Goal: Task Accomplishment & Management: Manage account settings

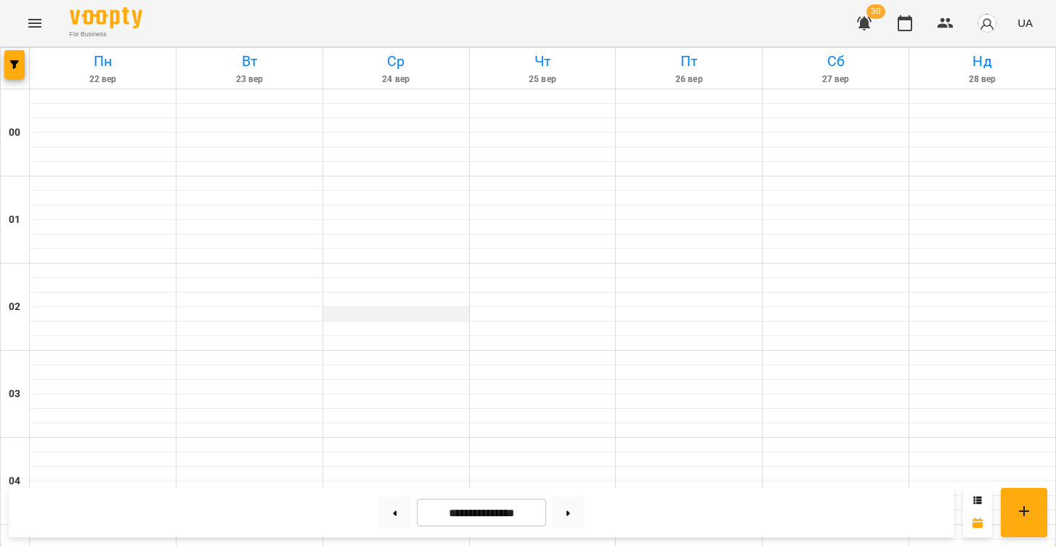
scroll to position [1452, 0]
click at [385, 500] on button at bounding box center [394, 513] width 33 height 32
type input "**********"
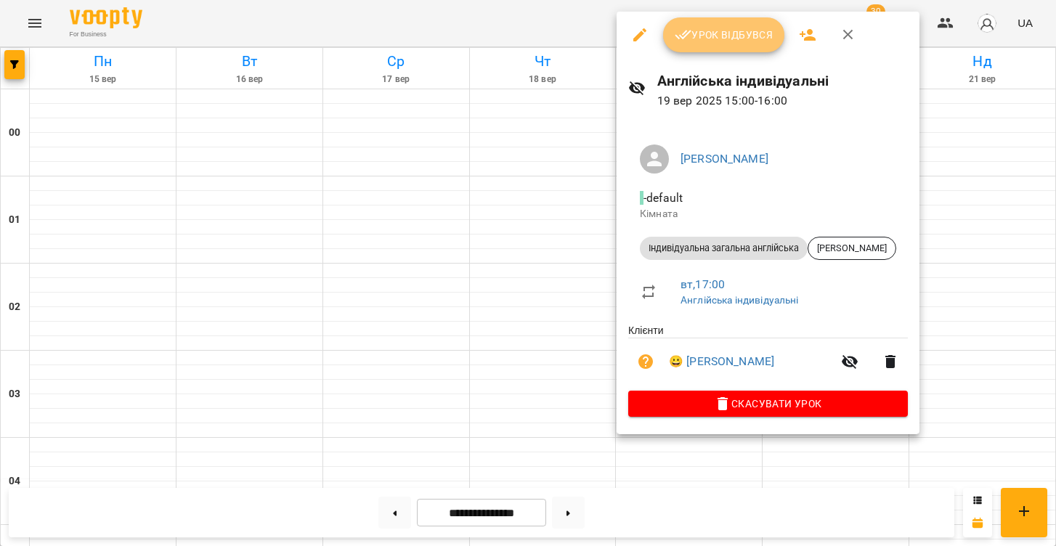
click at [708, 28] on span "Урок відбувся" at bounding box center [724, 34] width 99 height 17
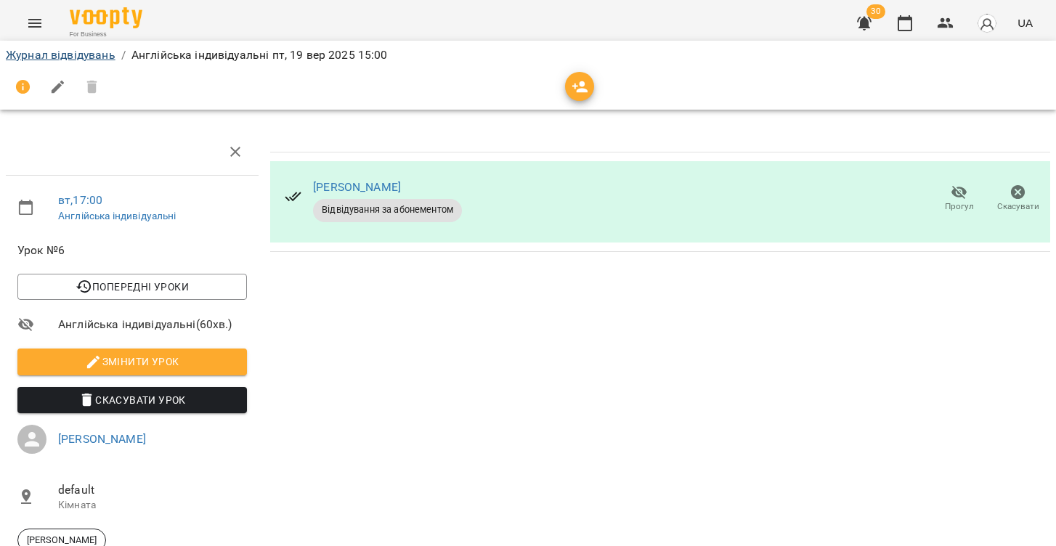
click at [74, 58] on link "Журнал відвідувань" at bounding box center [61, 55] width 110 height 14
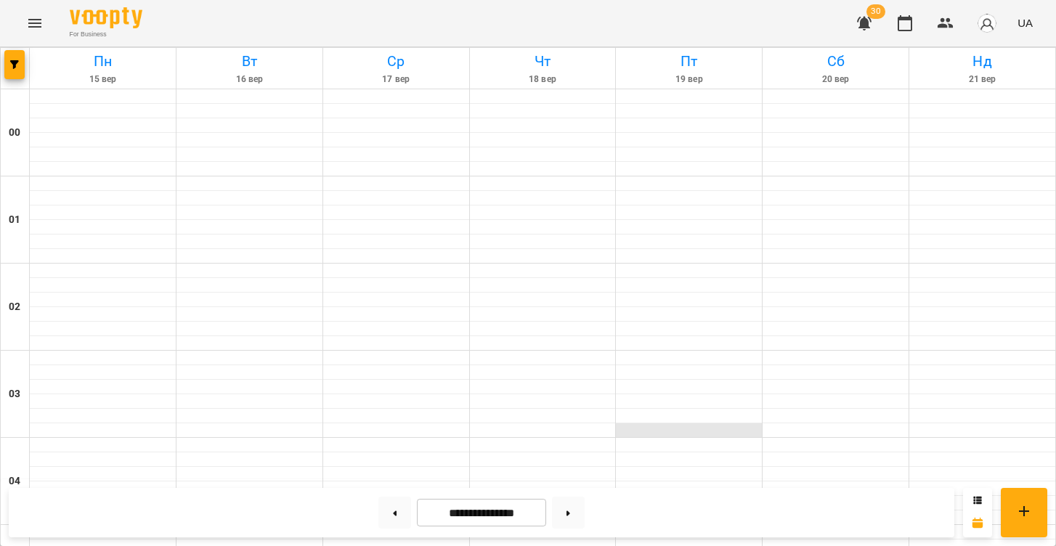
scroll to position [1110, 0]
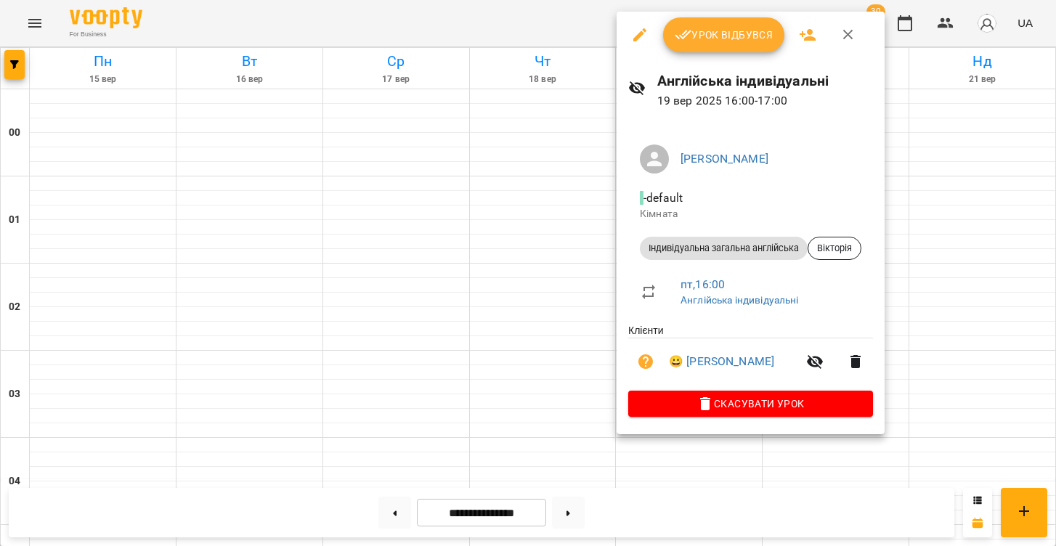
click at [717, 35] on span "Урок відбувся" at bounding box center [724, 34] width 99 height 17
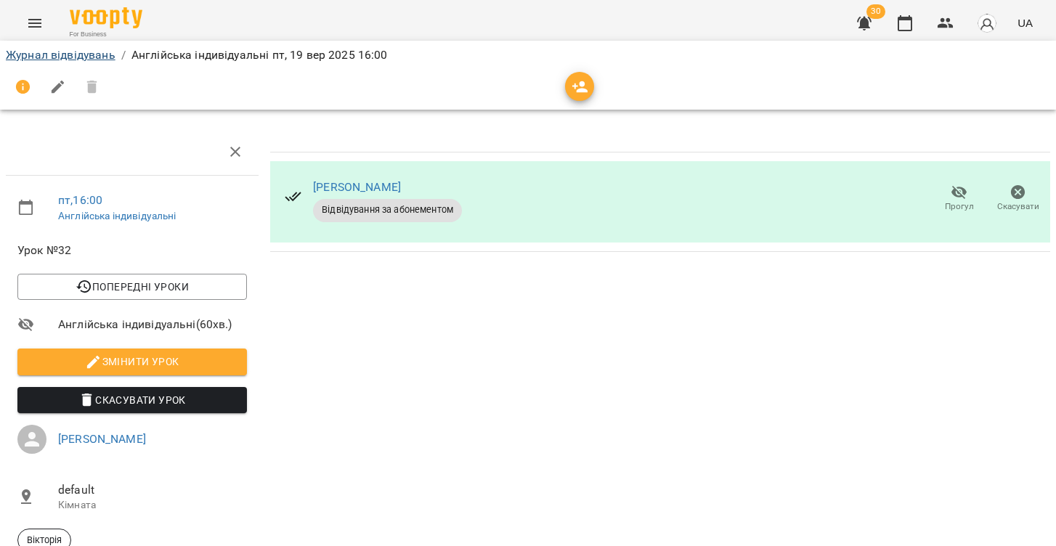
click at [52, 53] on link "Журнал відвідувань" at bounding box center [61, 55] width 110 height 14
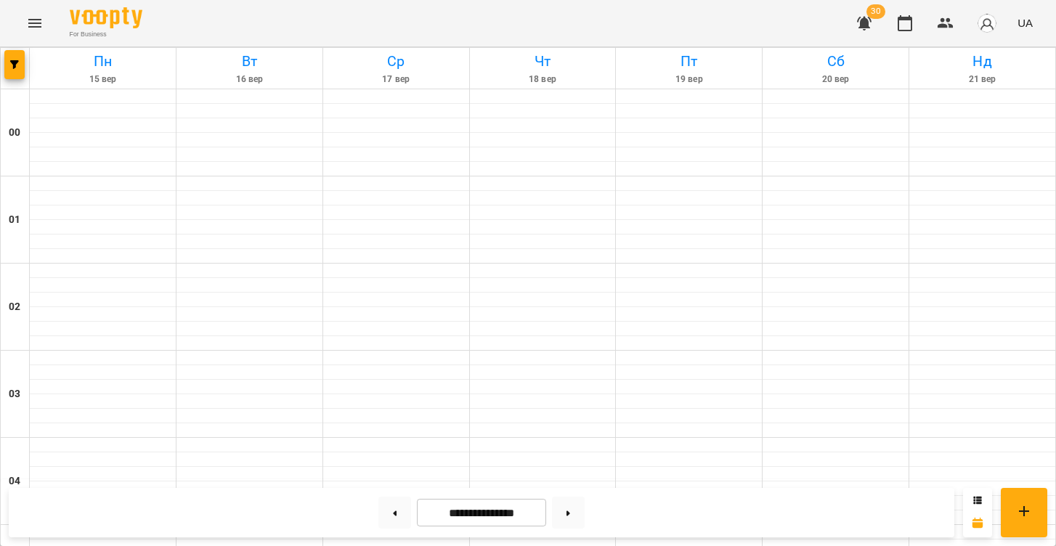
scroll to position [1375, 0]
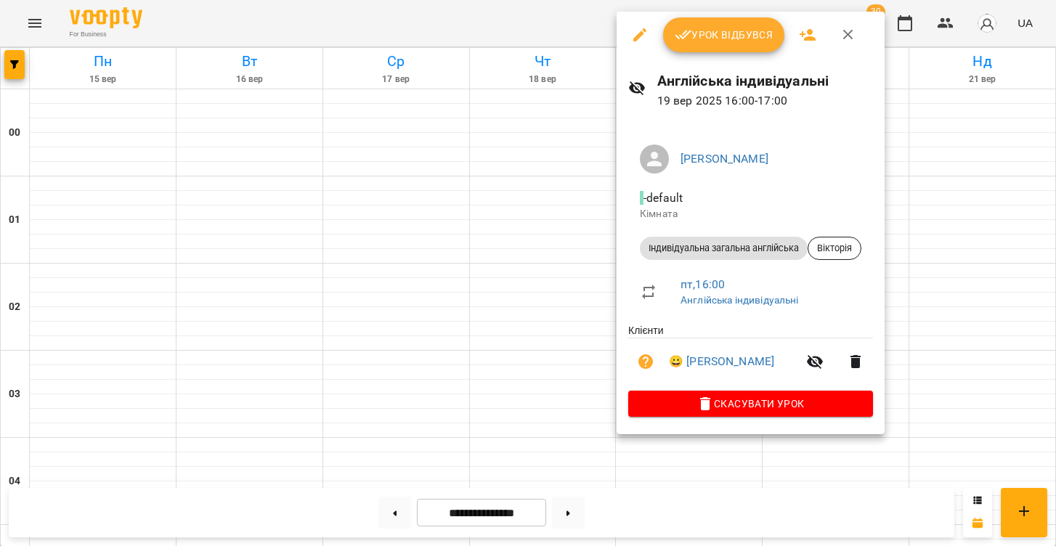
click at [697, 36] on span "Урок відбувся" at bounding box center [724, 34] width 99 height 17
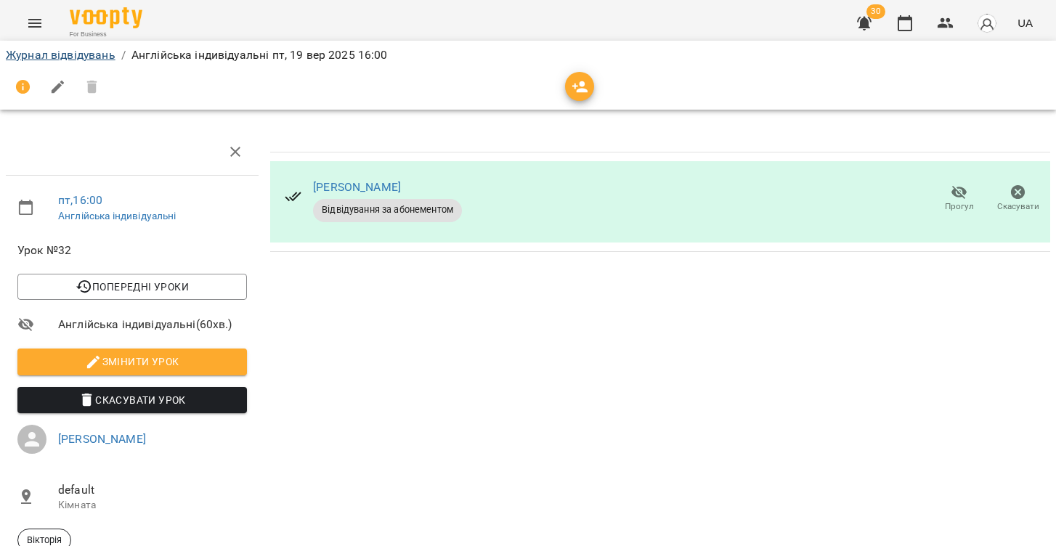
click at [80, 59] on link "Журнал відвідувань" at bounding box center [61, 55] width 110 height 14
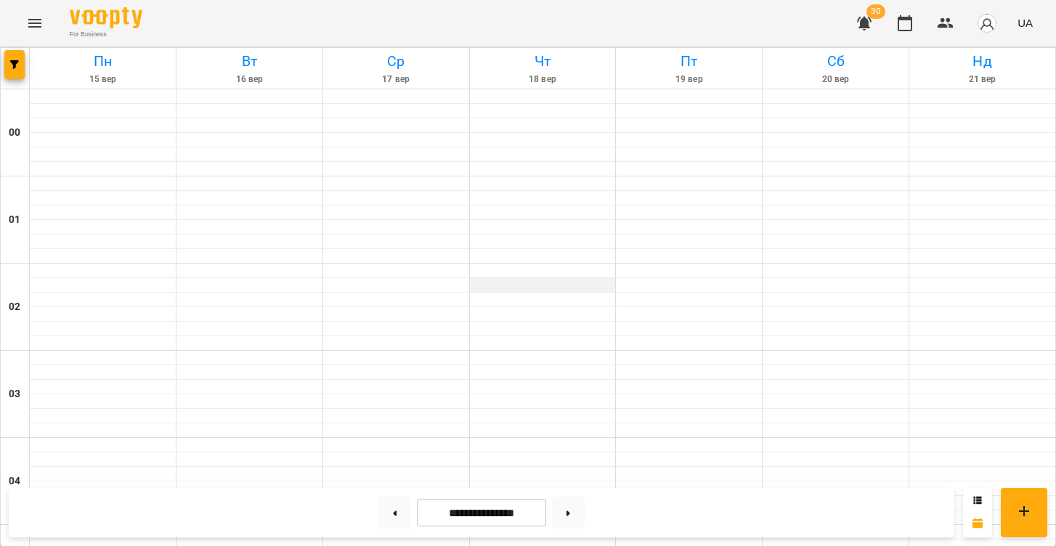
scroll to position [1404, 0]
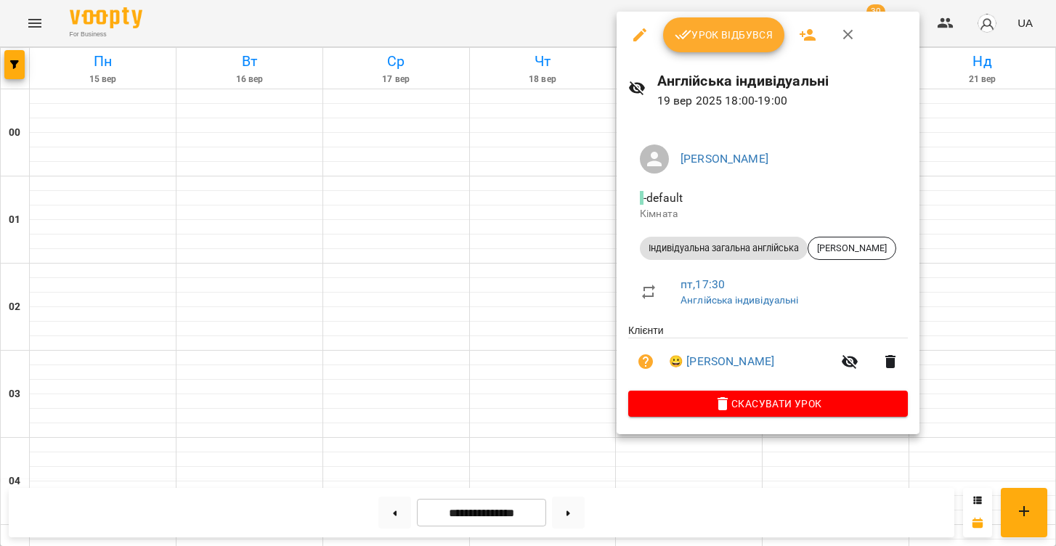
click at [714, 44] on button "Урок відбувся" at bounding box center [724, 34] width 122 height 35
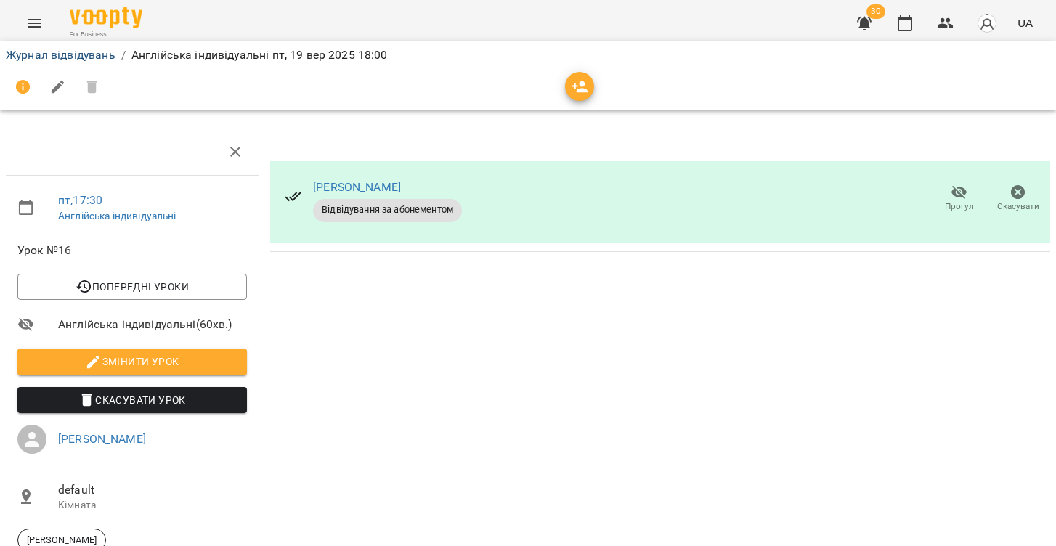
click at [39, 53] on link "Журнал відвідувань" at bounding box center [61, 55] width 110 height 14
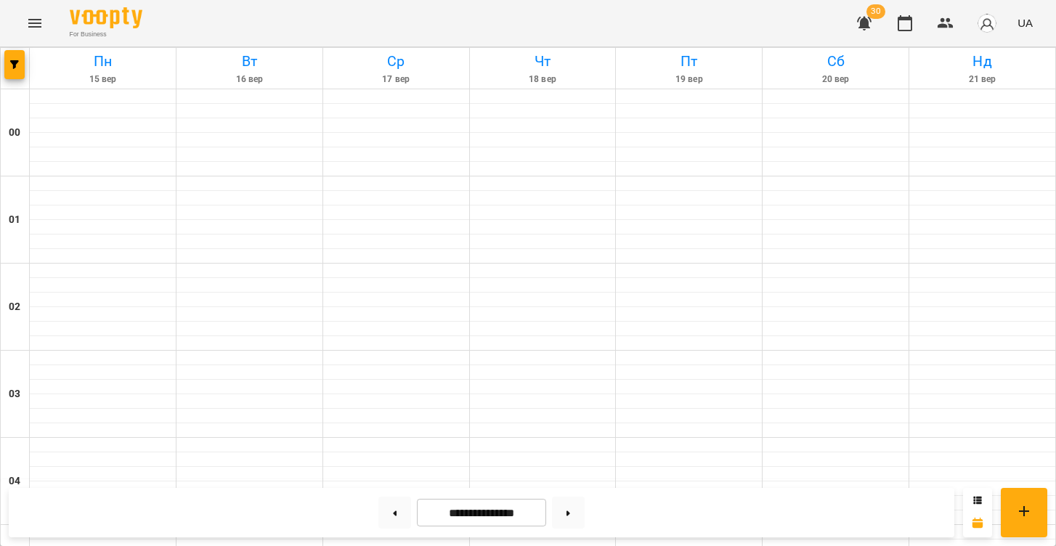
scroll to position [1318, 0]
click at [582, 507] on button at bounding box center [568, 513] width 33 height 32
click at [394, 513] on button at bounding box center [394, 513] width 33 height 32
type input "**********"
